Goal: Information Seeking & Learning: Learn about a topic

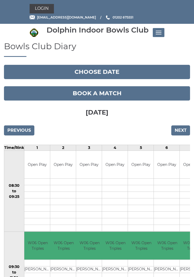
click at [180, 129] on input "Next" at bounding box center [180, 130] width 19 height 10
click at [180, 130] on input "Next" at bounding box center [180, 130] width 19 height 10
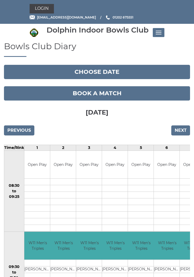
click at [176, 130] on input "Next" at bounding box center [180, 130] width 19 height 10
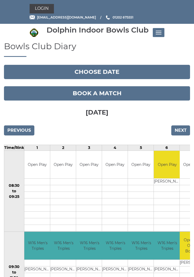
click at [175, 129] on input "Next" at bounding box center [180, 130] width 19 height 10
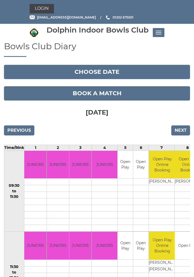
click at [172, 130] on input "Next" at bounding box center [180, 130] width 19 height 10
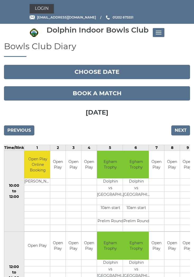
click at [178, 128] on input "Next" at bounding box center [180, 130] width 19 height 10
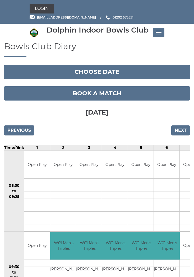
click at [173, 130] on input "Next" at bounding box center [180, 130] width 19 height 10
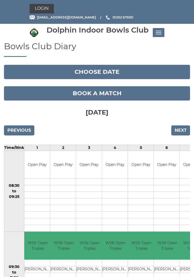
click at [178, 129] on input "Next" at bounding box center [180, 130] width 19 height 10
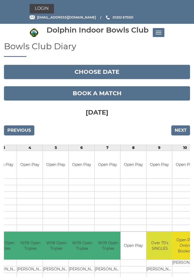
click at [160, 33] on button "Toggle navigation" at bounding box center [159, 32] width 12 height 9
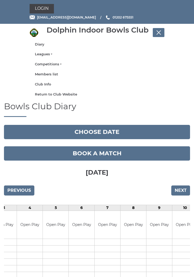
click at [46, 53] on link "Leagues" at bounding box center [97, 54] width 124 height 5
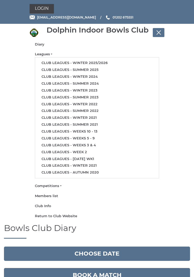
click at [89, 60] on link "Club leagues - Winter 2025/2026" at bounding box center [97, 62] width 124 height 7
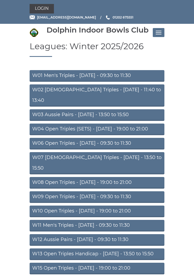
click at [123, 191] on link "W09 Open Triples - Wednesday - 09:30 to 11:30" at bounding box center [97, 197] width 135 height 12
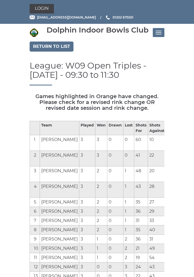
click at [160, 32] on button "Toggle navigation" at bounding box center [159, 32] width 12 height 9
